Goal: Task Accomplishment & Management: Use online tool/utility

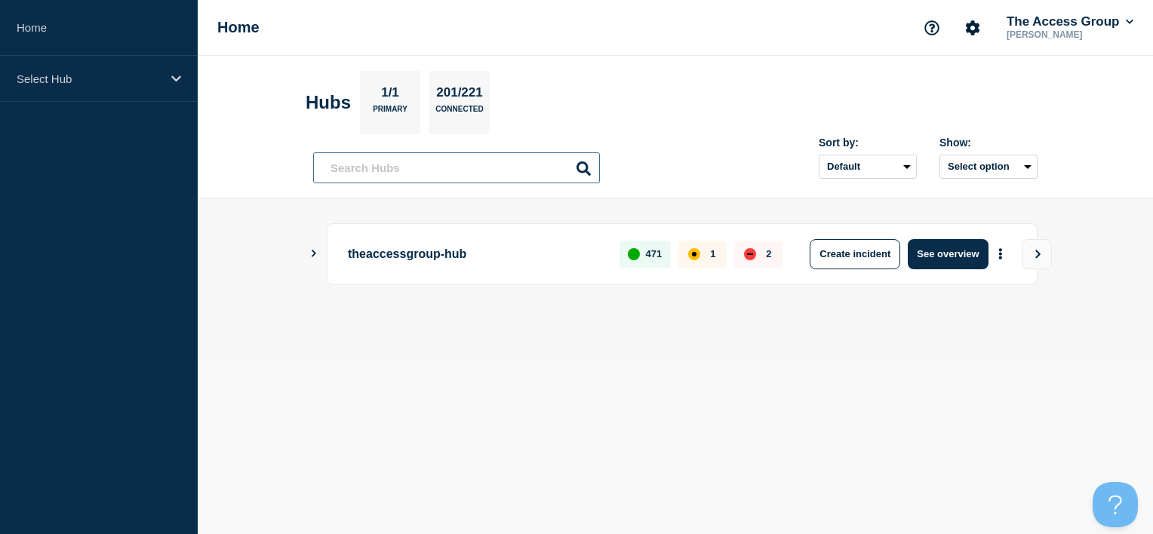
click at [368, 175] on input "text" at bounding box center [456, 167] width 287 height 31
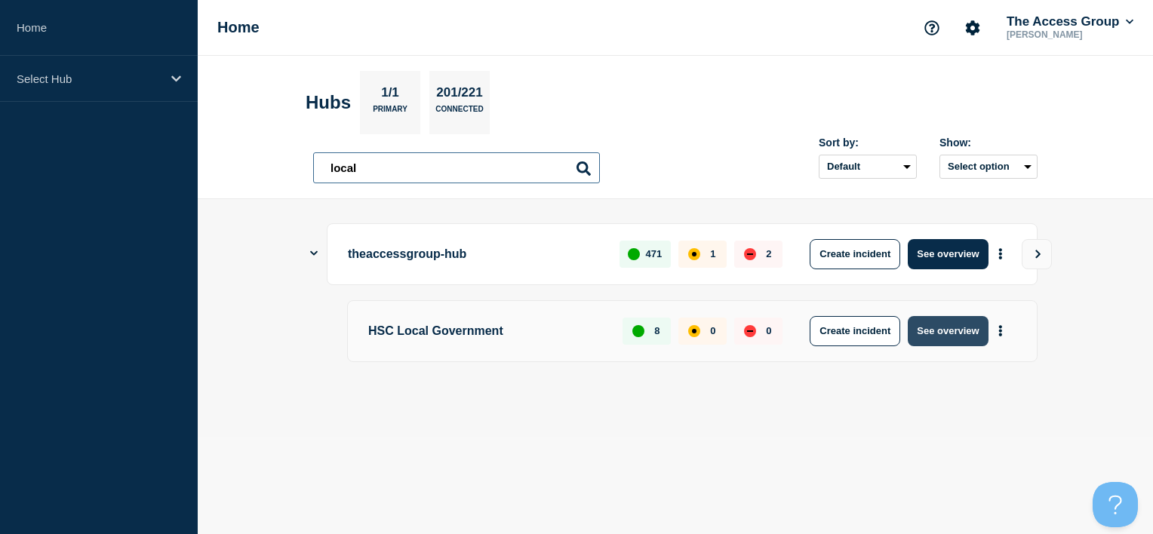
type input "local"
click at [945, 331] on button "See overview" at bounding box center [948, 331] width 80 height 30
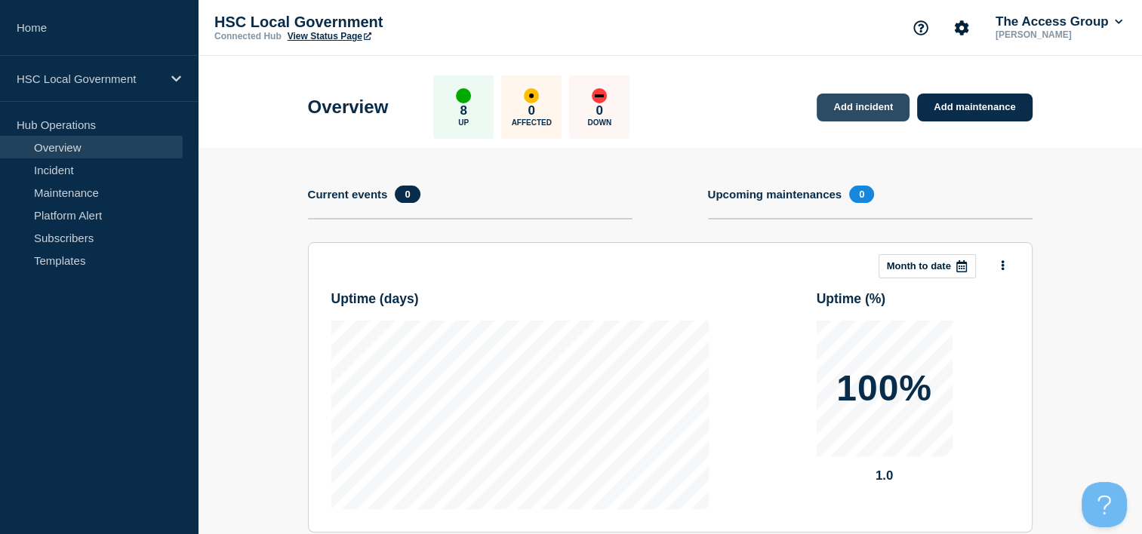
click at [851, 108] on link "Add incident" at bounding box center [863, 108] width 93 height 28
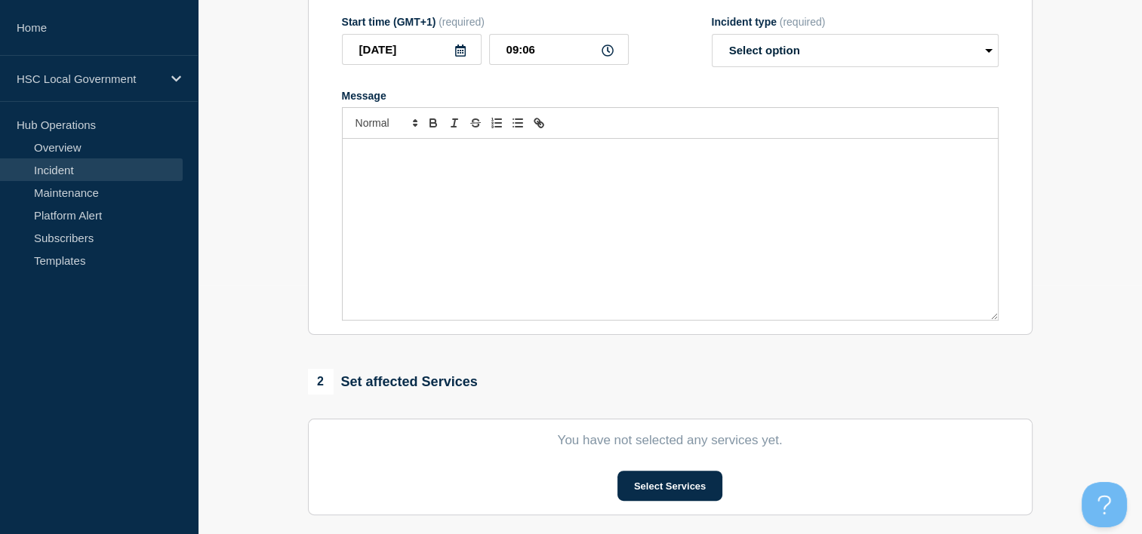
scroll to position [302, 0]
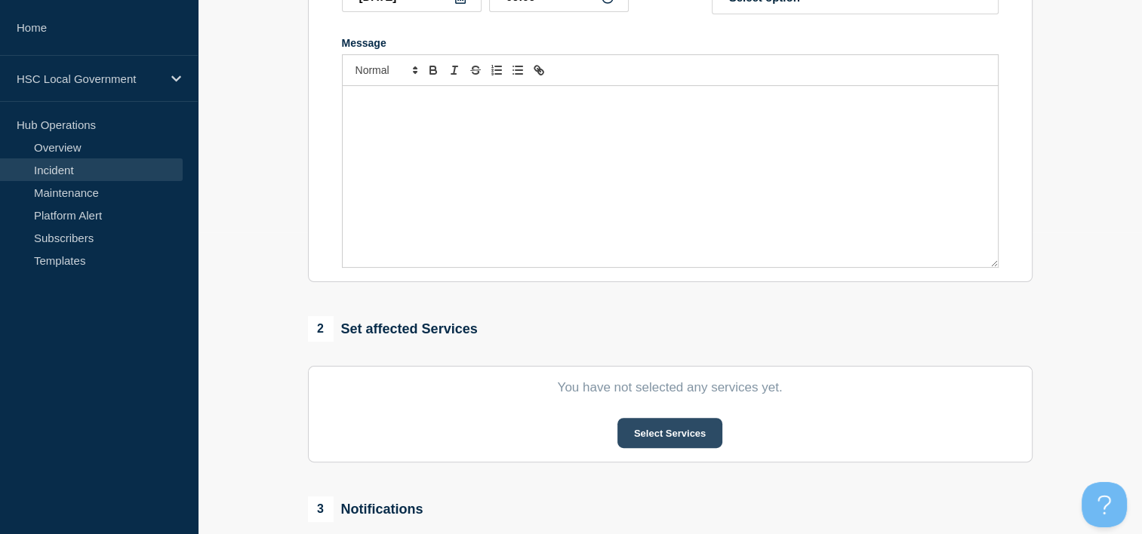
click at [639, 438] on button "Select Services" at bounding box center [669, 433] width 105 height 30
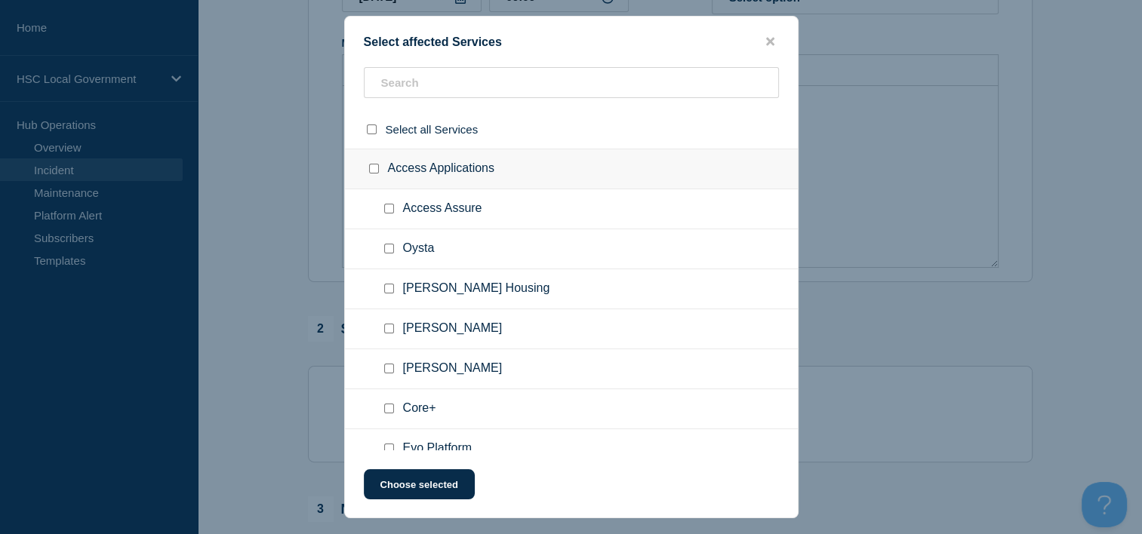
click at [391, 413] on input "Core+ checkbox" at bounding box center [389, 409] width 10 height 10
checkbox input "true"
click at [422, 486] on button "Choose selected" at bounding box center [419, 485] width 111 height 30
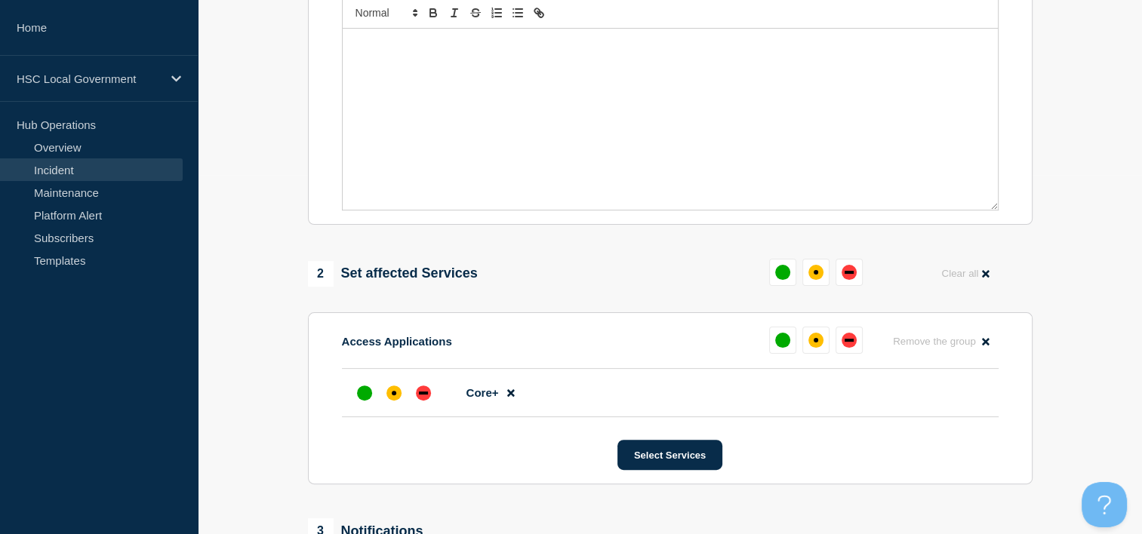
scroll to position [453, 0]
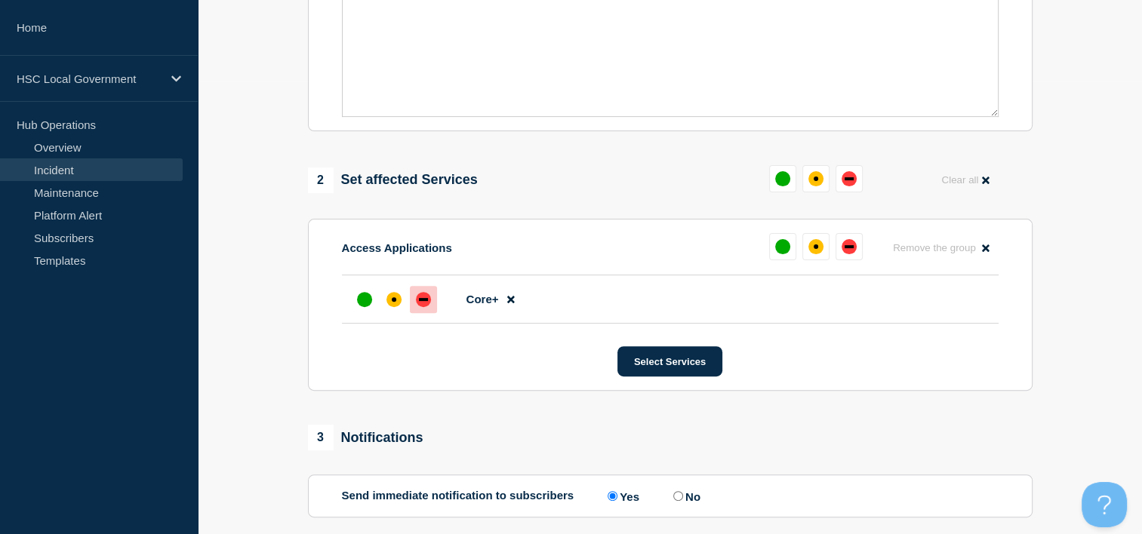
click at [423, 307] on div "down" at bounding box center [423, 299] width 15 height 15
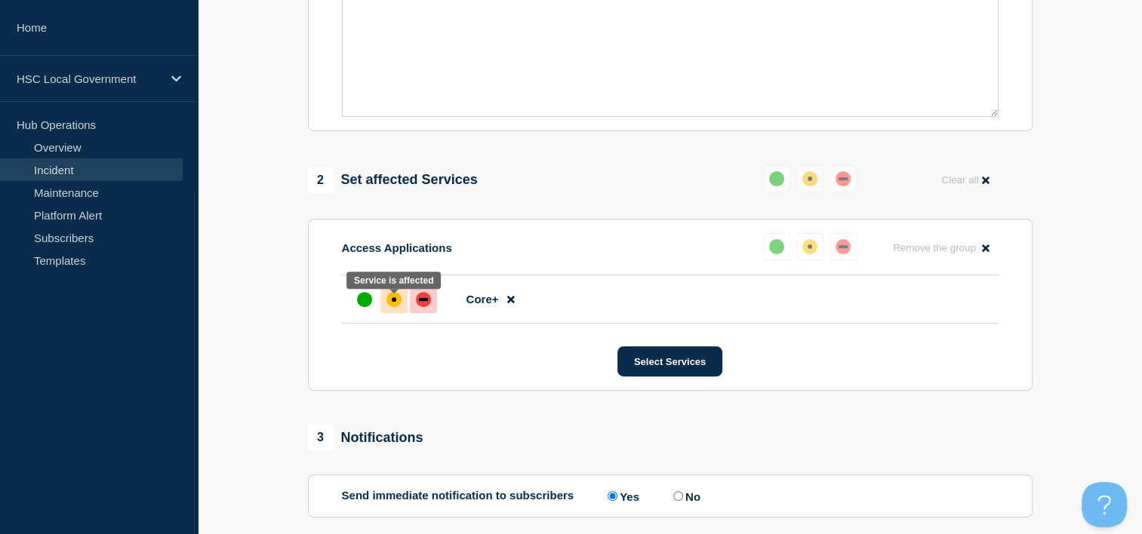
click at [394, 302] on div "affected" at bounding box center [394, 299] width 5 height 5
click at [357, 303] on div "up" at bounding box center [364, 299] width 15 height 15
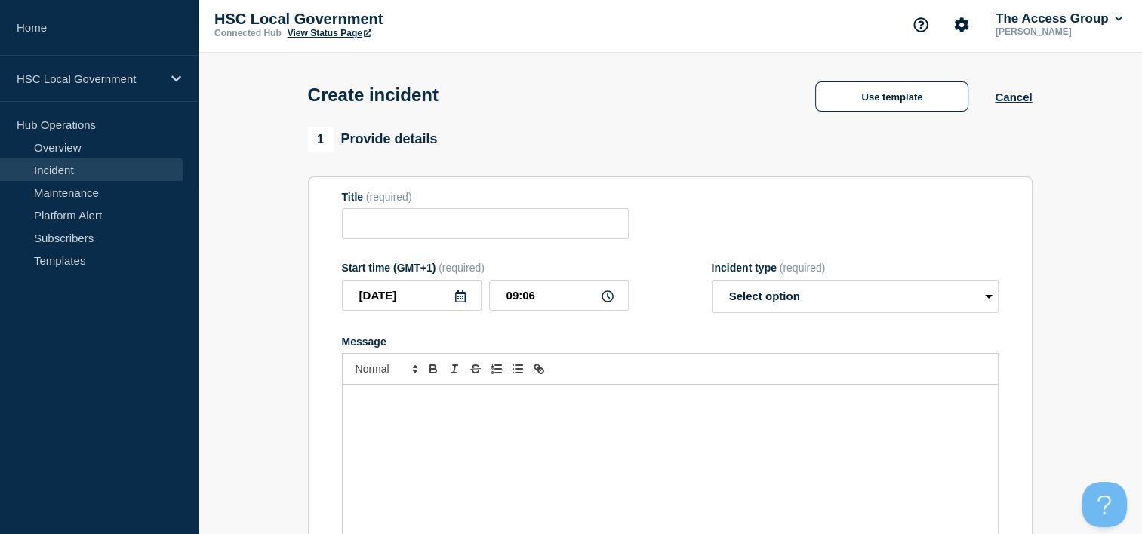
scroll to position [2, 0]
click at [1018, 97] on button "Cancel" at bounding box center [1013, 97] width 37 height 13
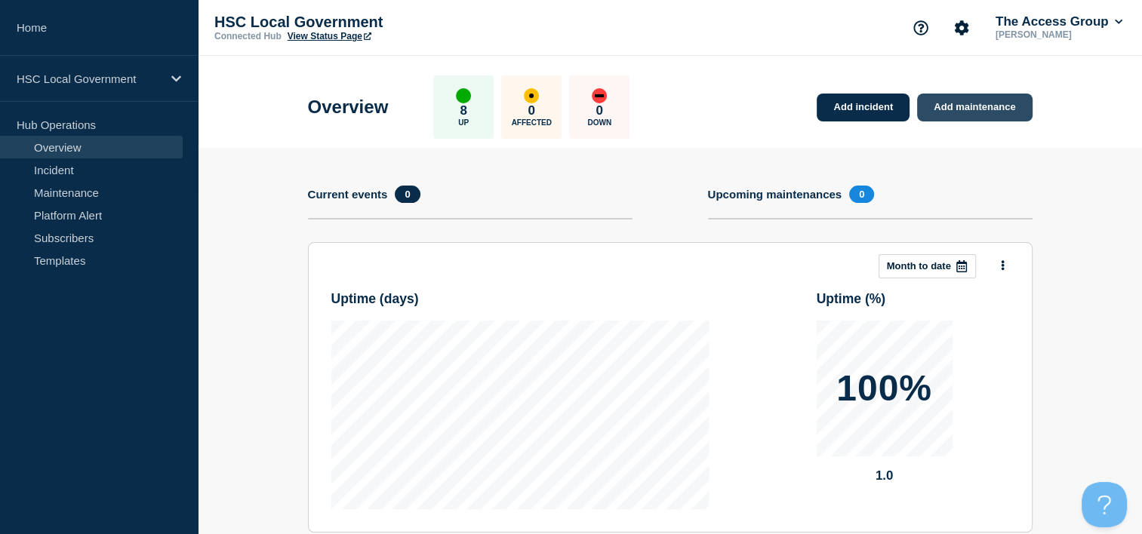
click at [945, 107] on link "Add maintenance" at bounding box center [974, 108] width 115 height 28
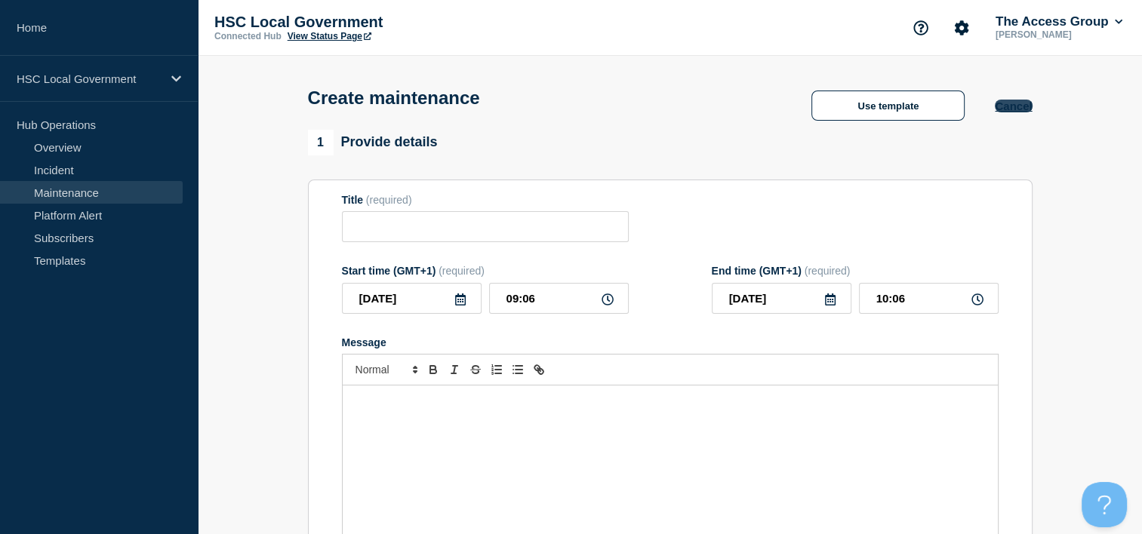
click at [1003, 112] on button "Cancel" at bounding box center [1013, 106] width 37 height 13
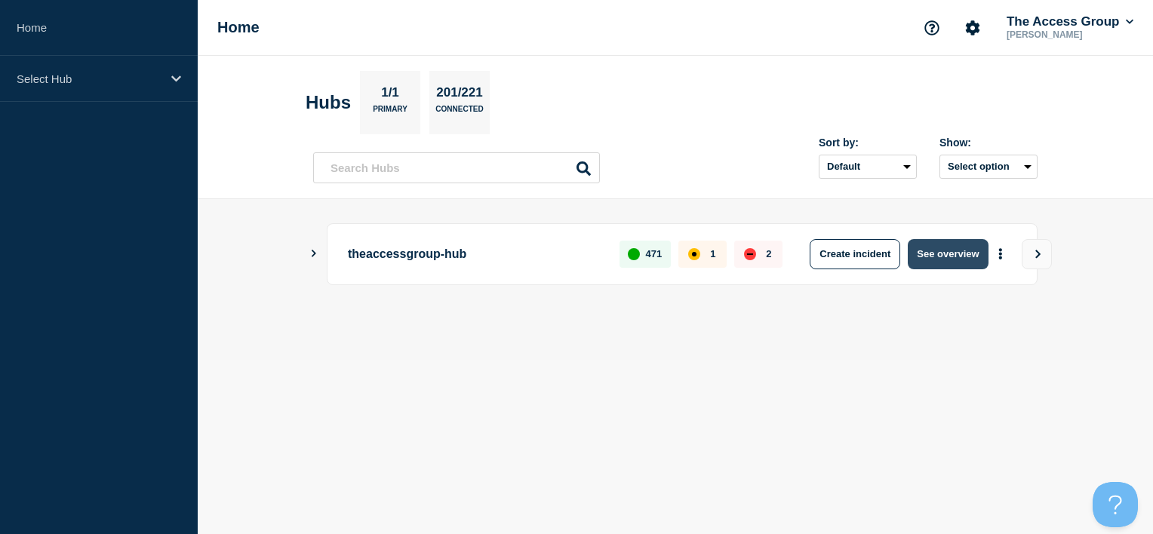
click at [947, 260] on button "See overview" at bounding box center [948, 254] width 80 height 30
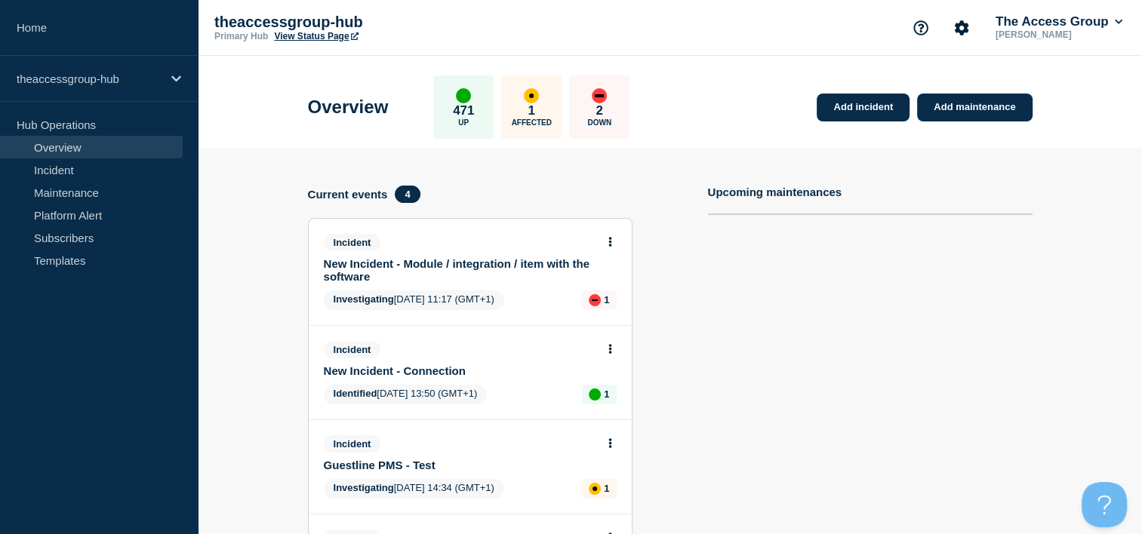
click at [340, 33] on link "View Status Page" at bounding box center [316, 36] width 84 height 11
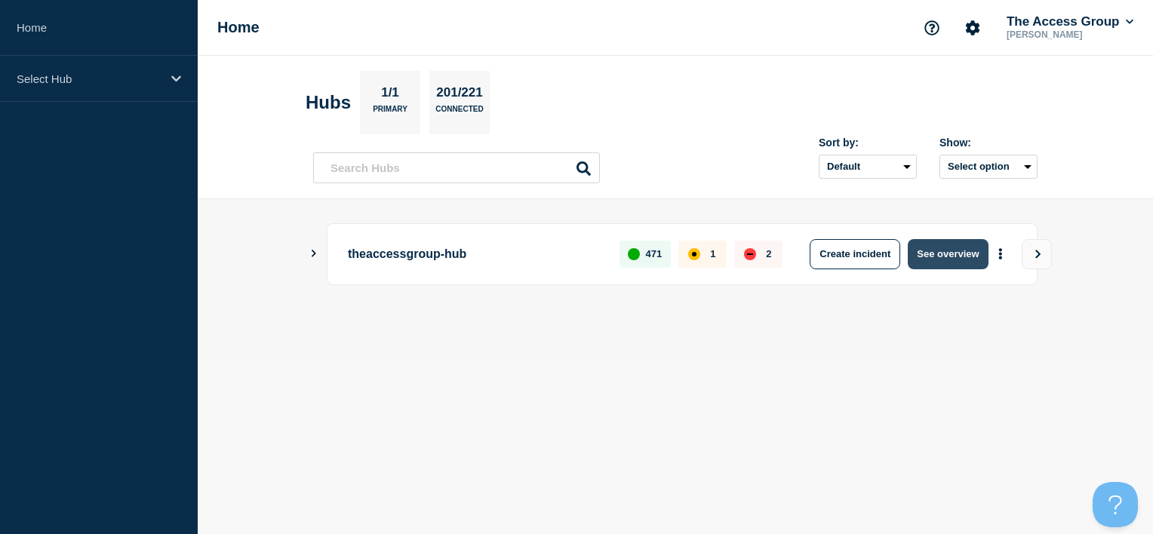
click at [944, 257] on button "See overview" at bounding box center [948, 254] width 80 height 30
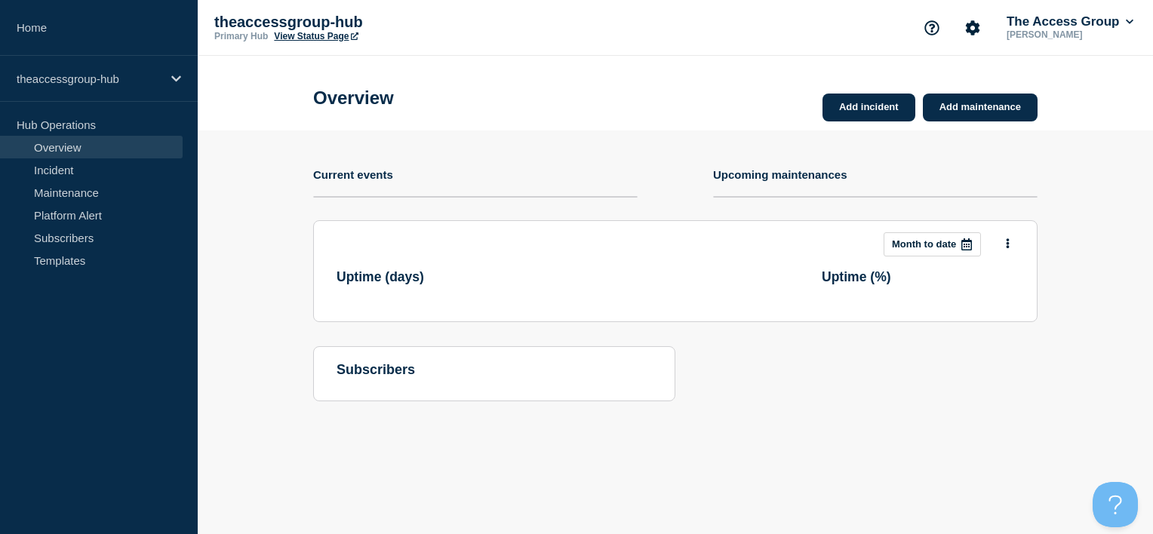
click at [317, 33] on link "View Status Page" at bounding box center [316, 36] width 84 height 11
